Goal: Task Accomplishment & Management: Use online tool/utility

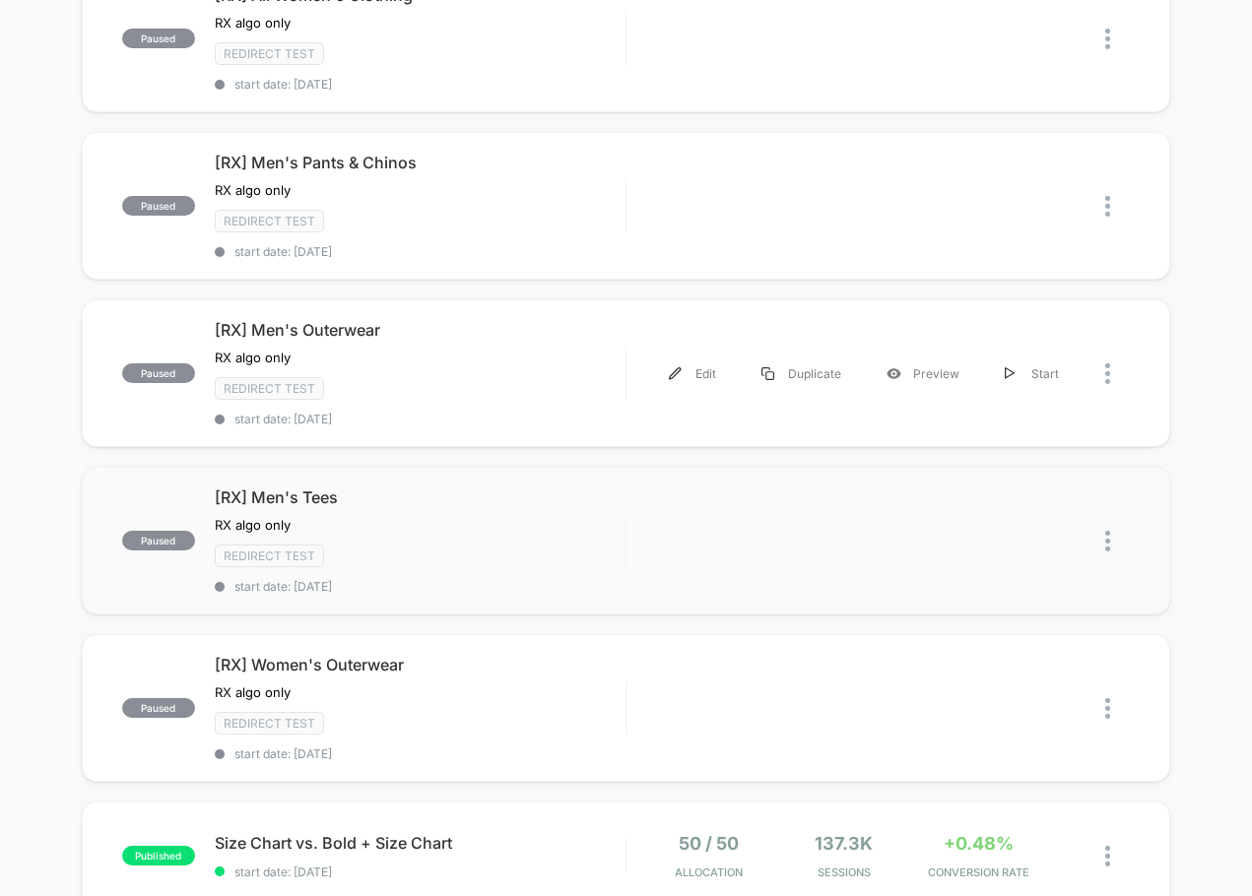
scroll to position [788, 0]
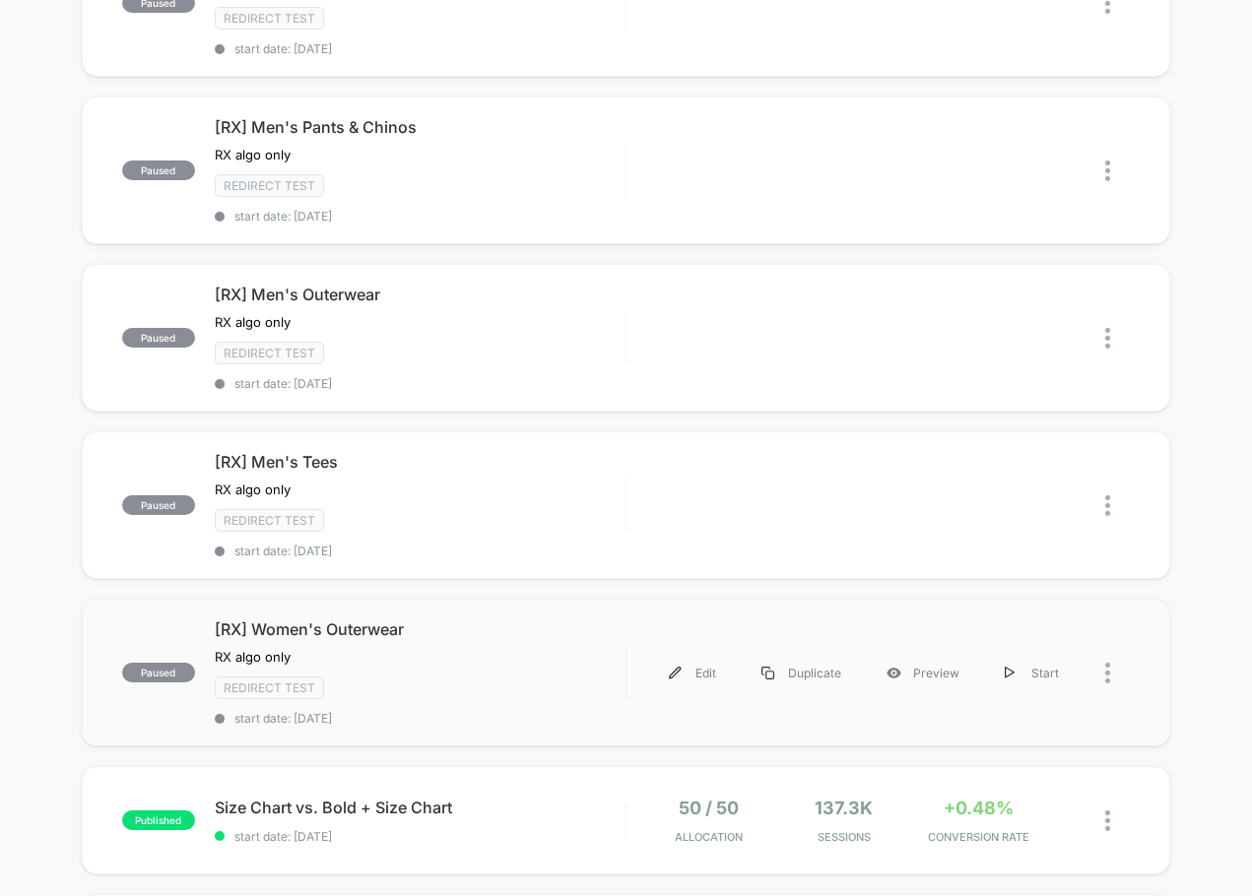
click at [519, 619] on span "[RX] Women's Outerwear" at bounding box center [420, 629] width 411 height 20
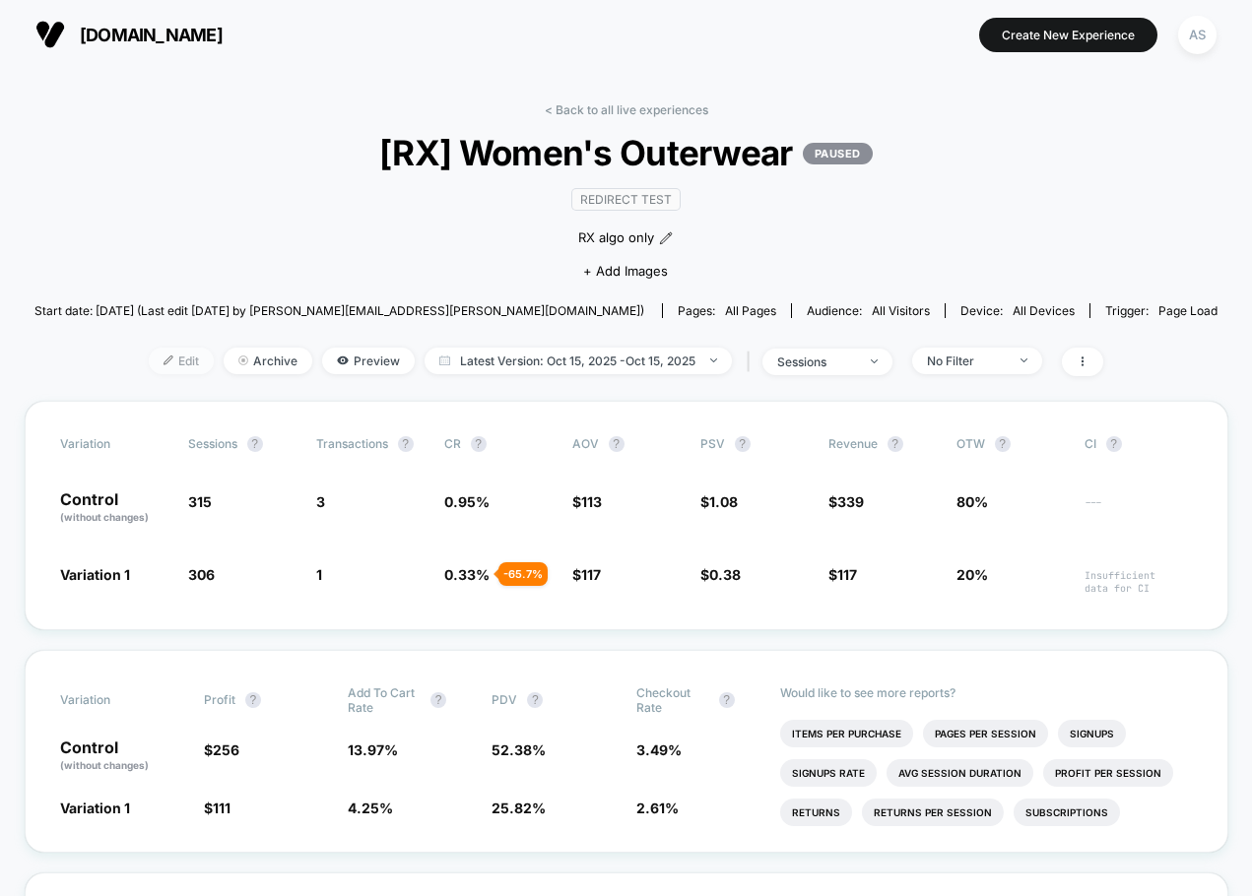
click at [187, 360] on span "Edit" at bounding box center [181, 361] width 65 height 27
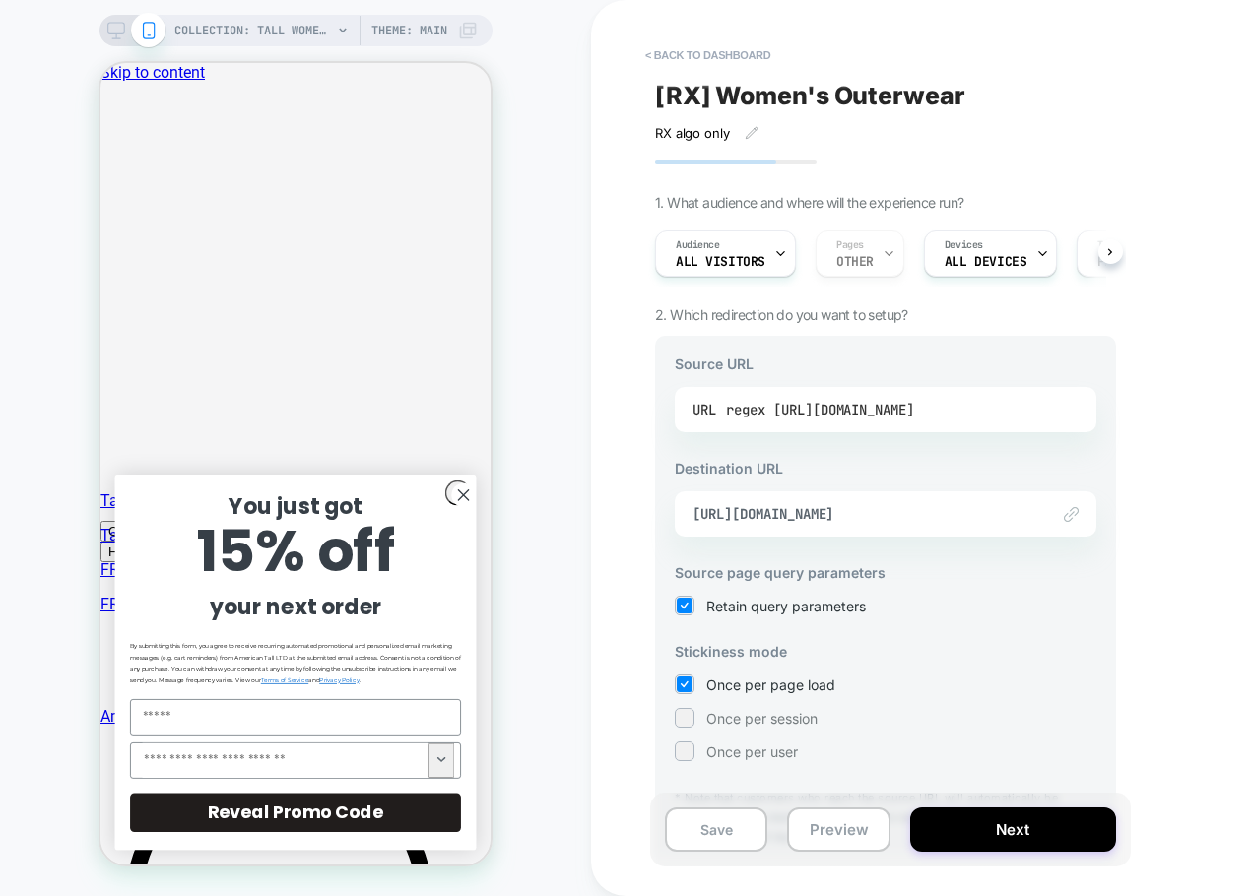
click at [765, 423] on div "regex [URL][DOMAIN_NAME]" at bounding box center [820, 410] width 188 height 30
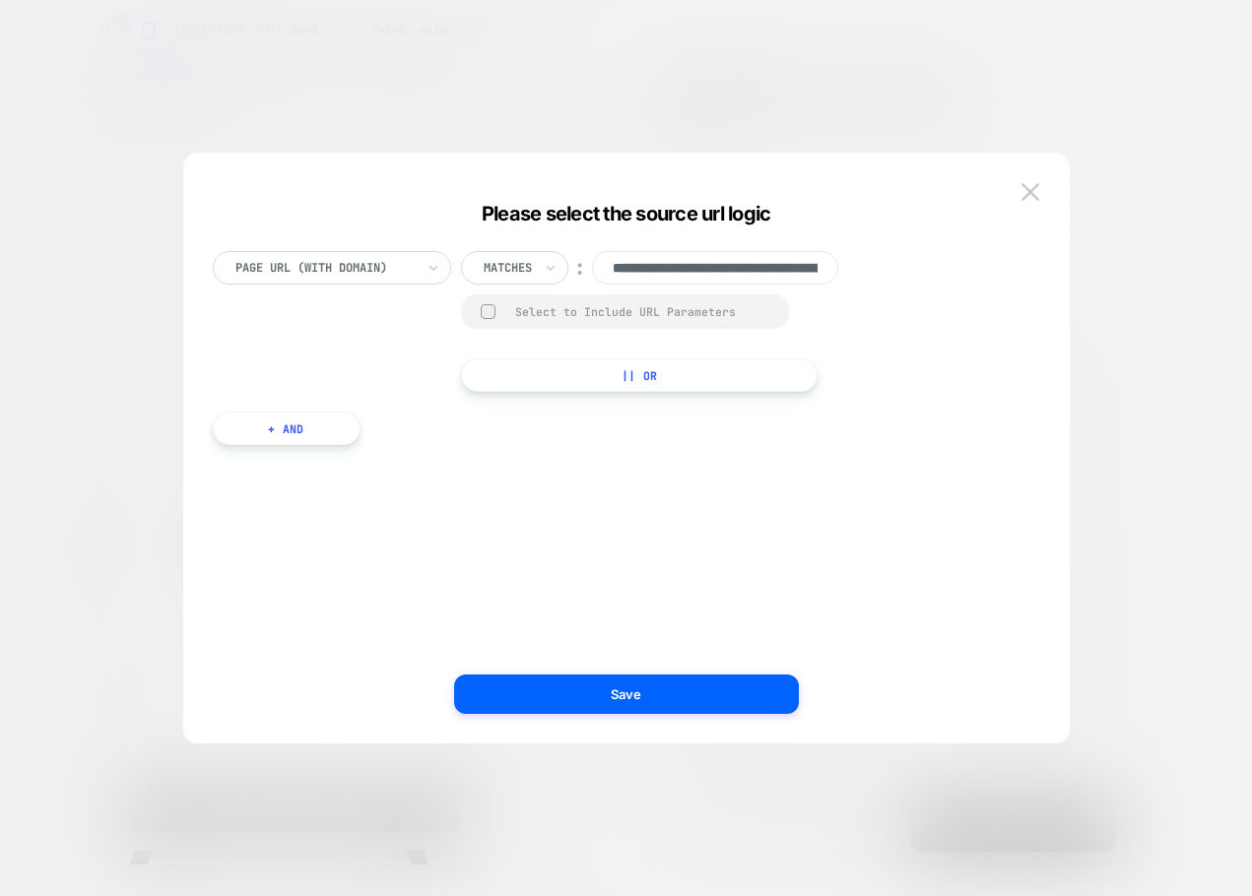
scroll to position [0, 258]
click at [1033, 187] on img at bounding box center [1030, 191] width 18 height 17
